Goal: Information Seeking & Learning: Learn about a topic

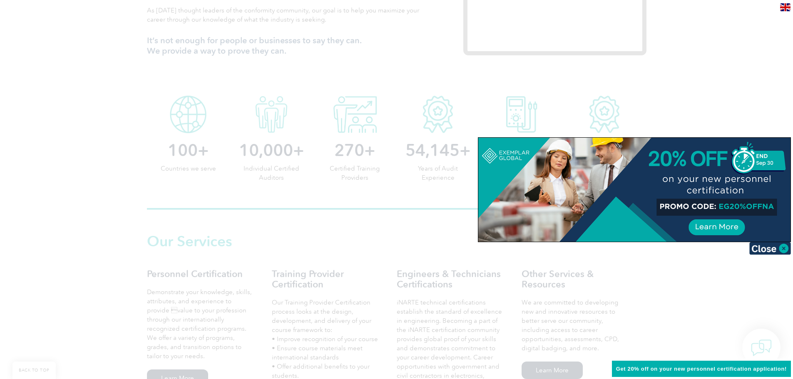
scroll to position [364, 0]
click at [764, 249] on img at bounding box center [770, 248] width 42 height 12
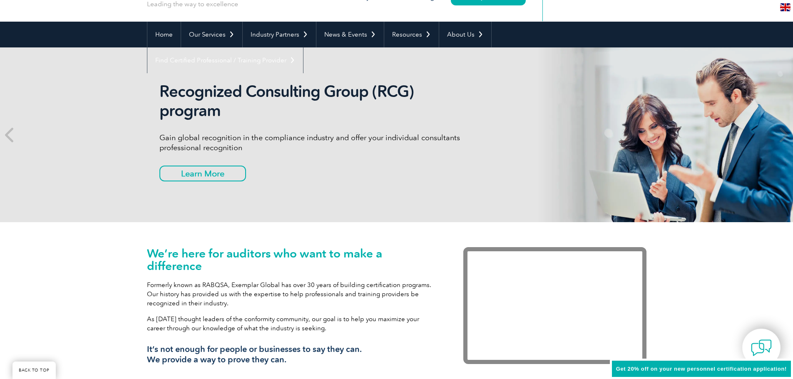
scroll to position [0, 0]
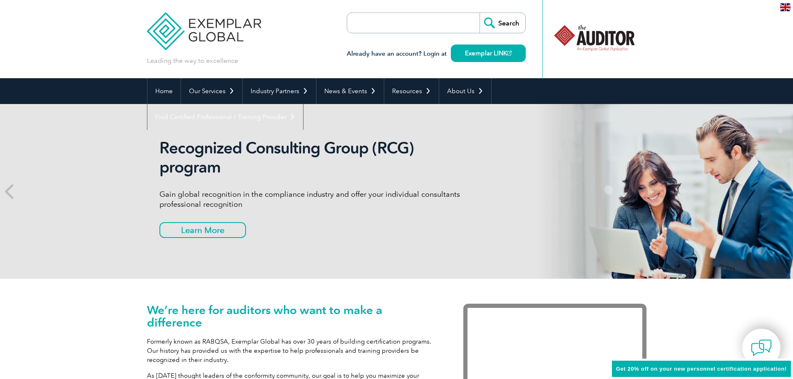
click at [409, 23] on input "search" at bounding box center [394, 23] width 87 height 20
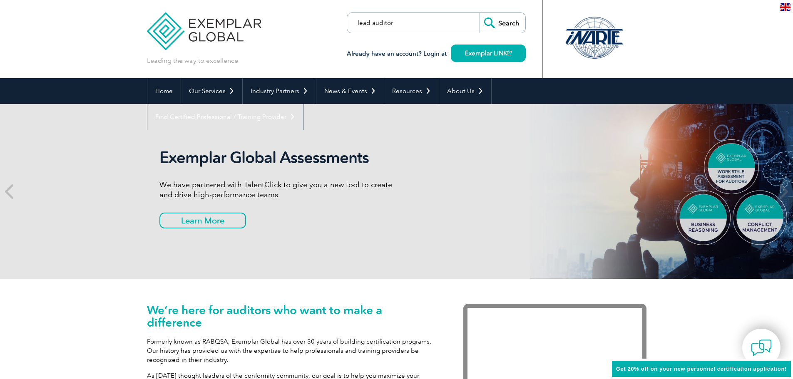
type input "lead auditor"
click at [480, 13] on input "Search" at bounding box center [503, 23] width 46 height 20
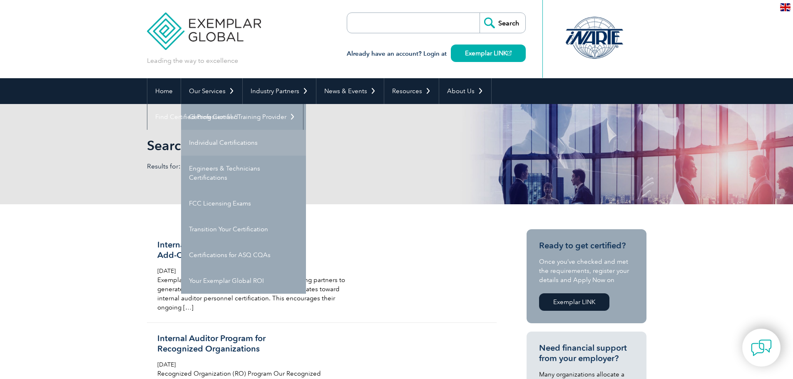
click at [215, 145] on link "Individual Certifications" at bounding box center [243, 143] width 125 height 26
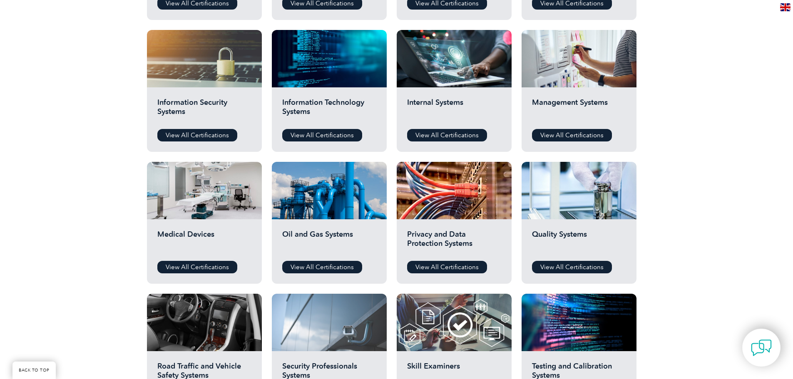
scroll to position [427, 0]
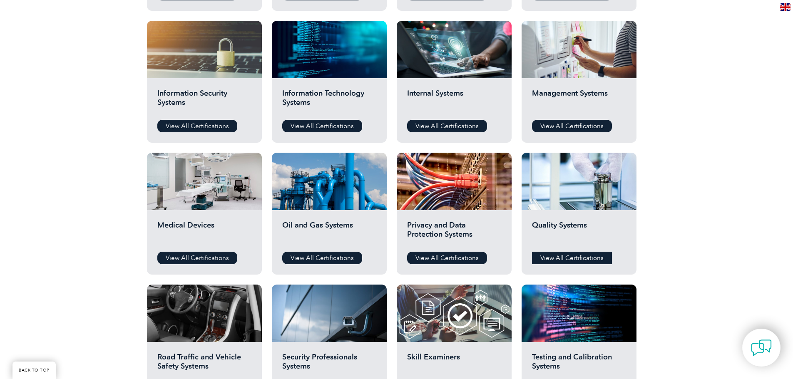
click at [578, 260] on link "View All Certifications" at bounding box center [572, 258] width 80 height 12
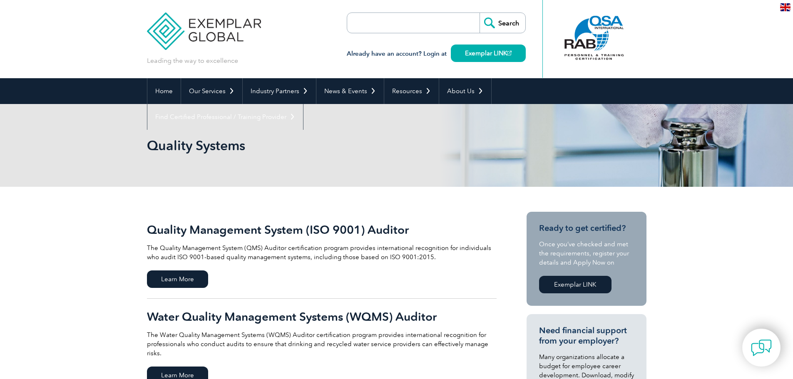
drag, startPoint x: 434, startPoint y: 27, endPoint x: 429, endPoint y: 28, distance: 5.3
click at [434, 27] on input "search" at bounding box center [394, 23] width 87 height 20
type input "19011:2011"
click at [480, 13] on input "Search" at bounding box center [503, 23] width 46 height 20
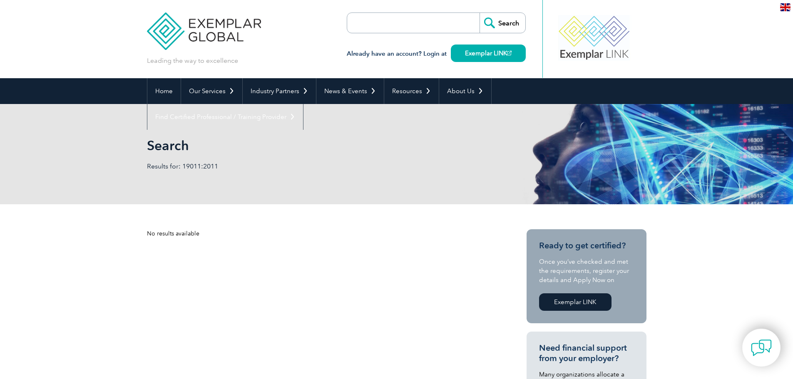
click at [370, 22] on input "search" at bounding box center [394, 23] width 87 height 20
type input "auditor"
click at [480, 13] on input "Search" at bounding box center [503, 23] width 46 height 20
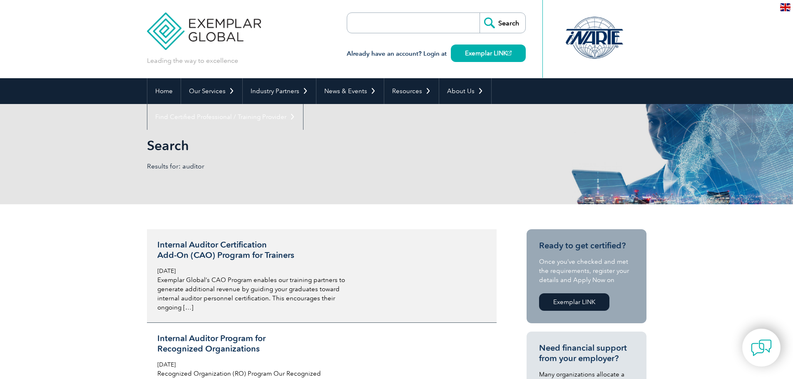
click at [217, 242] on h3 "Internal Auditor Certification Add-On (CAO) Program for Trainers" at bounding box center [255, 250] width 197 height 21
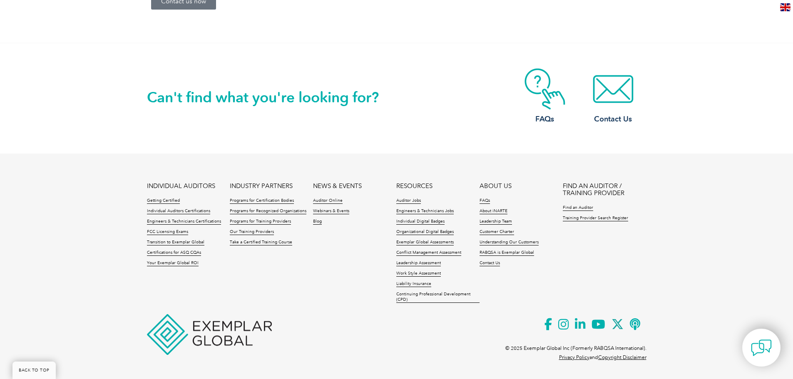
scroll to position [860, 0]
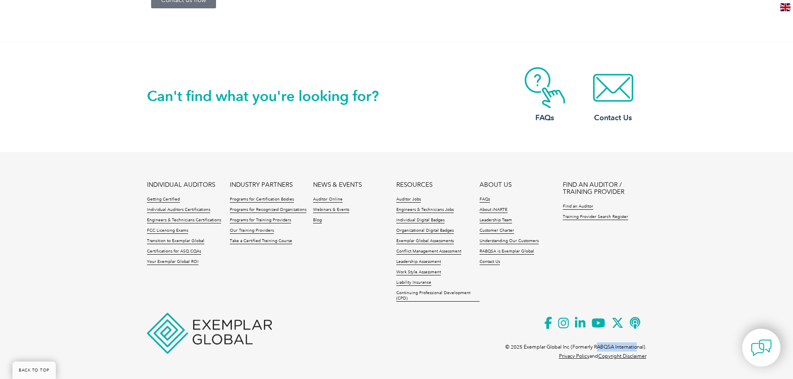
drag, startPoint x: 595, startPoint y: 348, endPoint x: 637, endPoint y: 344, distance: 42.2
click at [637, 344] on p "© 2025 Exemplar Global Inc (Formerly RABQSA International)." at bounding box center [575, 347] width 141 height 9
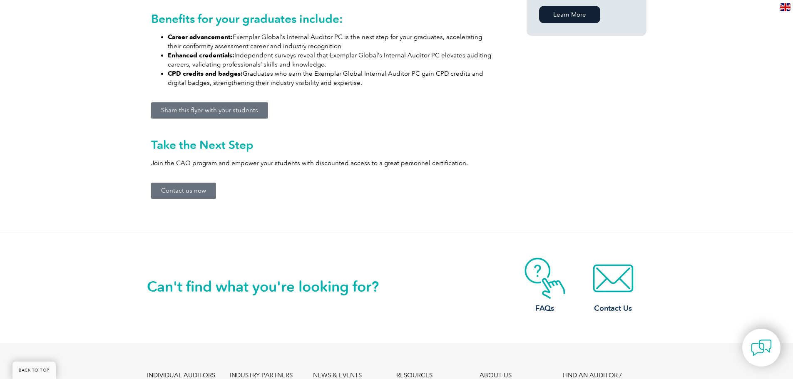
scroll to position [662, 0]
